Goal: Browse casually: Explore the website without a specific task or goal

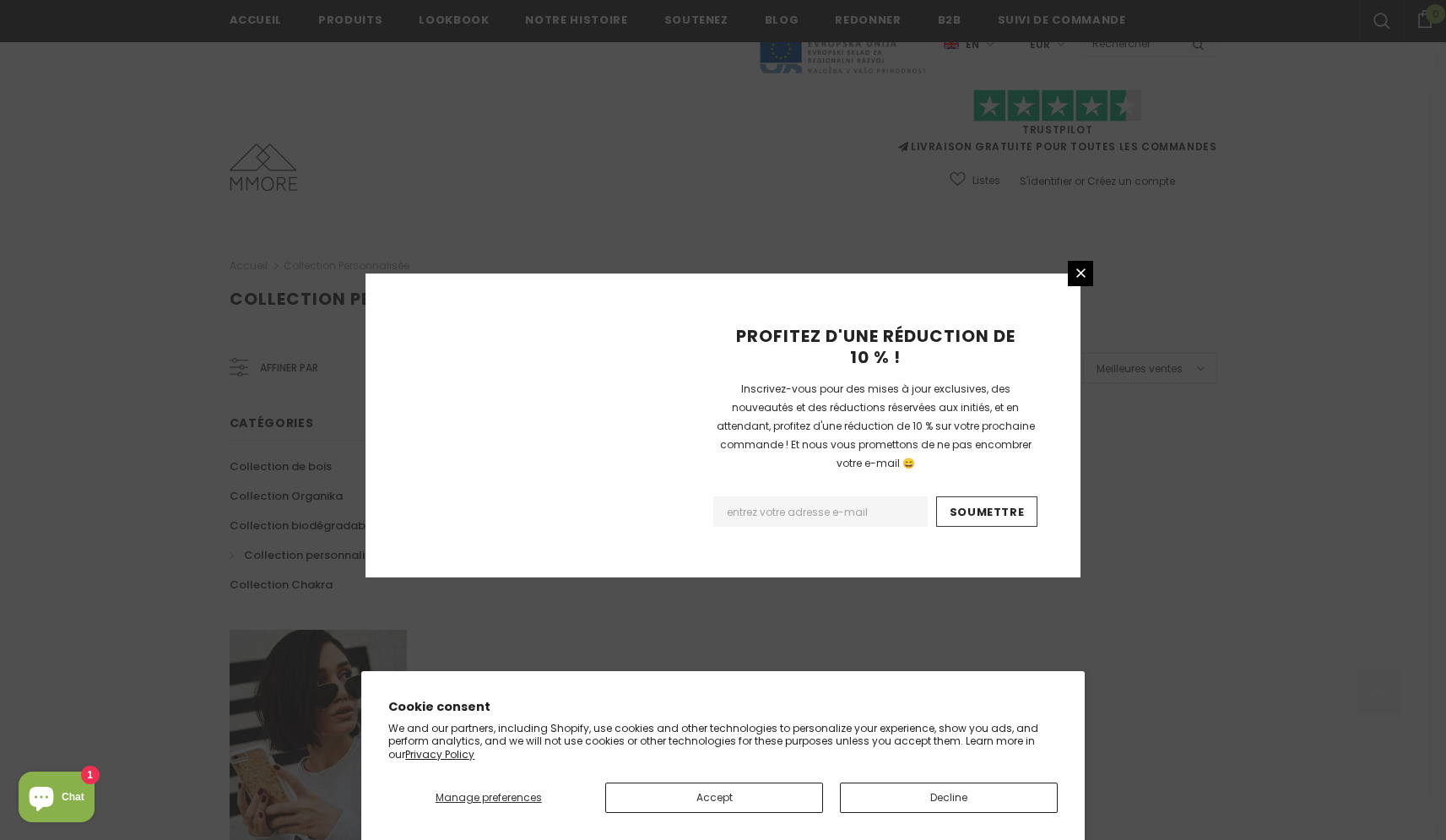
scroll to position [931, 0]
